Goal: Transaction & Acquisition: Book appointment/travel/reservation

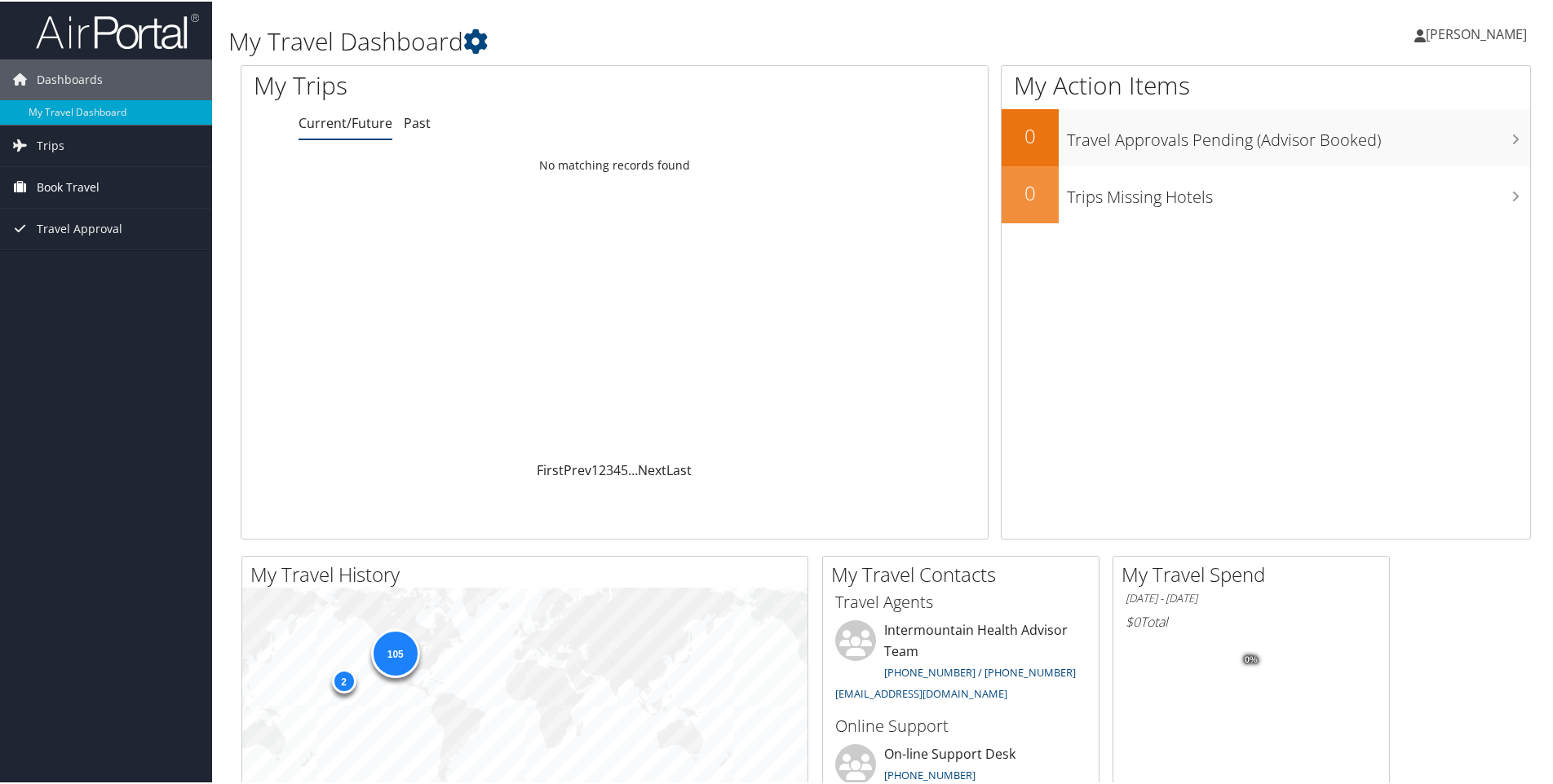
click at [122, 177] on link "Book Travel" at bounding box center [106, 186] width 212 height 41
click at [101, 272] on link "Book/Manage Online Trips" at bounding box center [106, 267] width 212 height 24
